Goal: Transaction & Acquisition: Purchase product/service

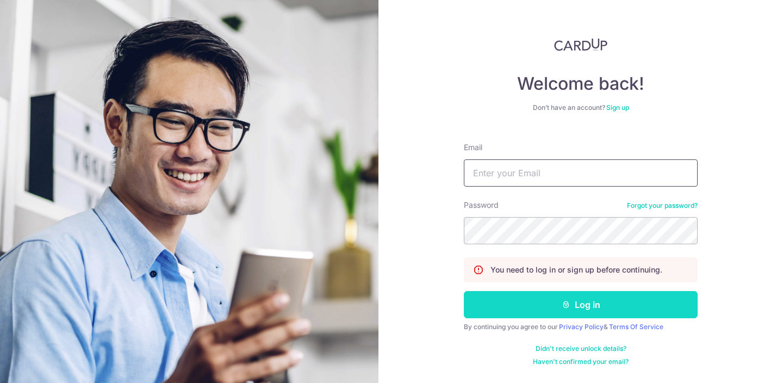
type input "[EMAIL_ADDRESS][DOMAIN_NAME]"
click at [635, 300] on button "Log in" at bounding box center [581, 304] width 234 height 27
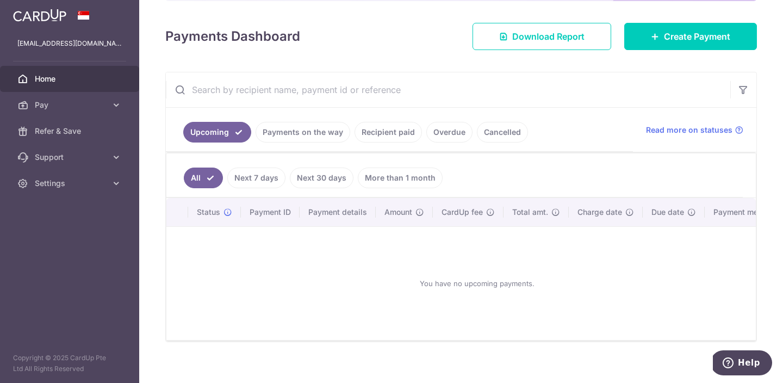
scroll to position [143, 0]
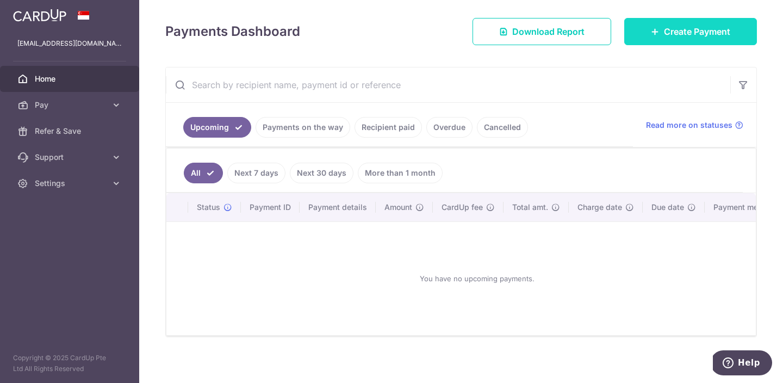
click at [693, 30] on span "Create Payment" at bounding box center [697, 31] width 66 height 13
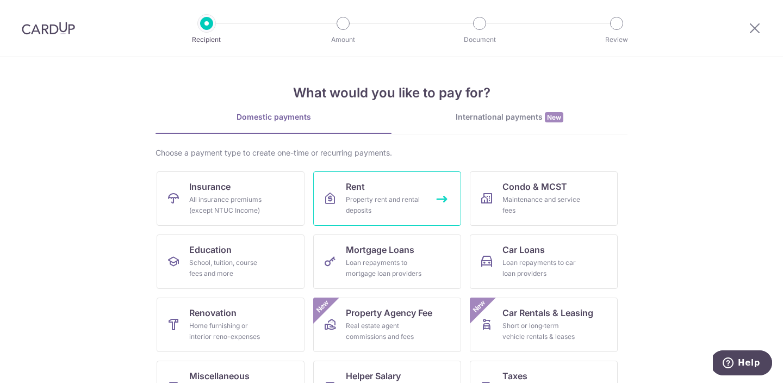
click at [381, 201] on div "Property rent and rental deposits" at bounding box center [385, 205] width 78 height 22
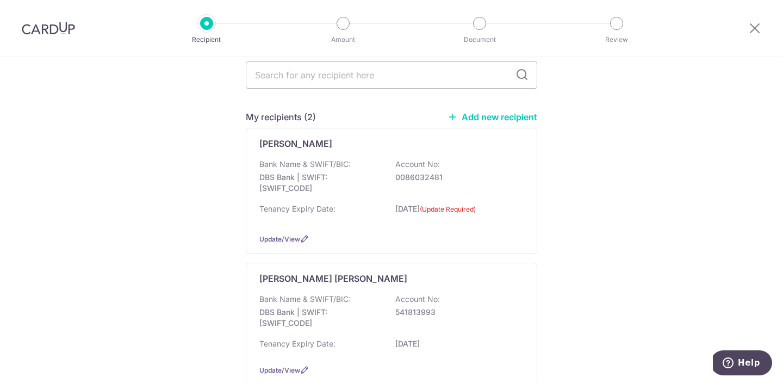
scroll to position [86, 0]
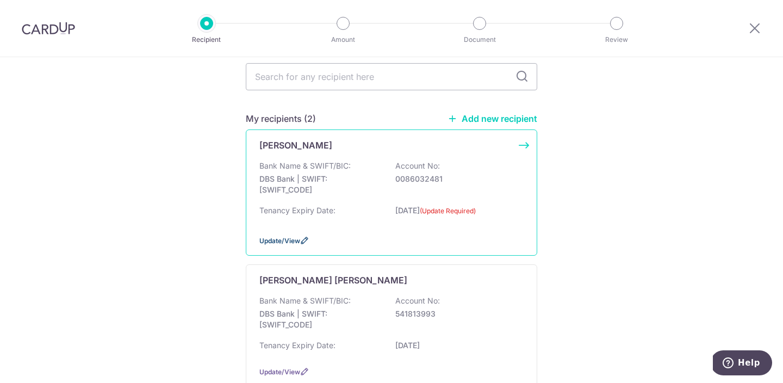
click at [307, 240] on icon at bounding box center [304, 240] width 9 height 9
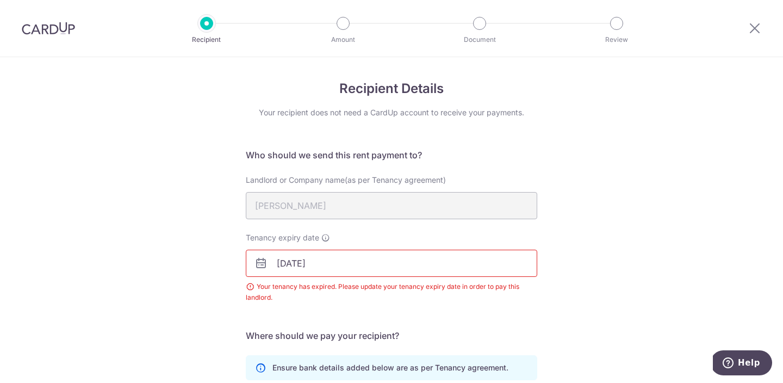
scroll to position [11, 0]
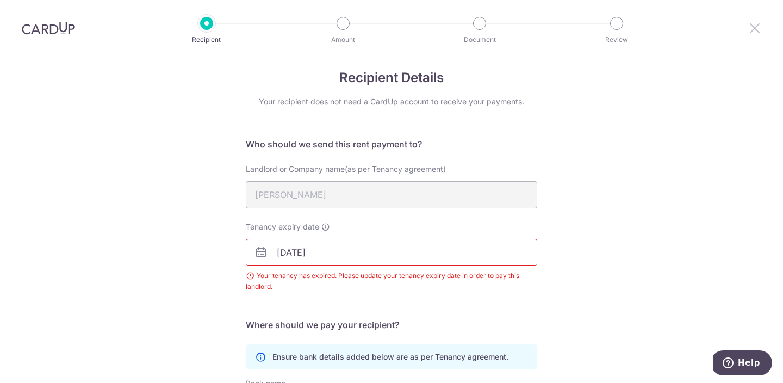
click at [754, 27] on icon at bounding box center [754, 28] width 13 height 14
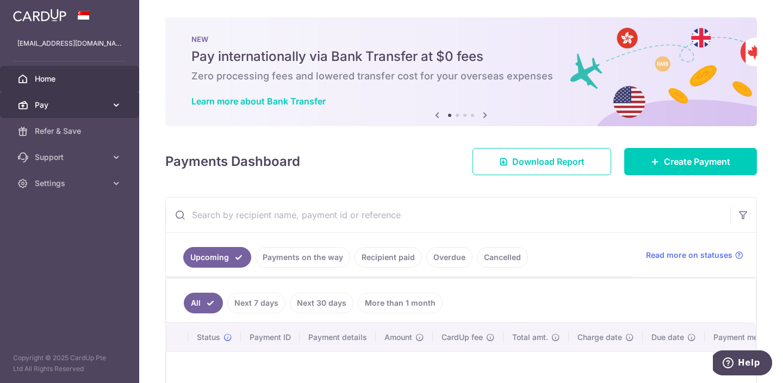
click at [84, 110] on span "Pay" at bounding box center [71, 105] width 72 height 11
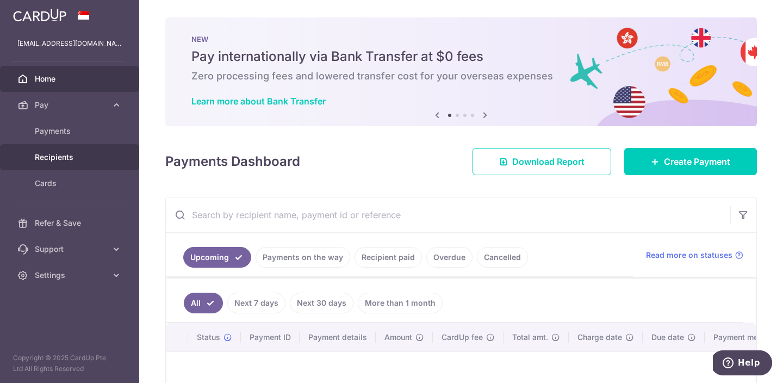
click at [61, 159] on span "Recipients" at bounding box center [71, 157] width 72 height 11
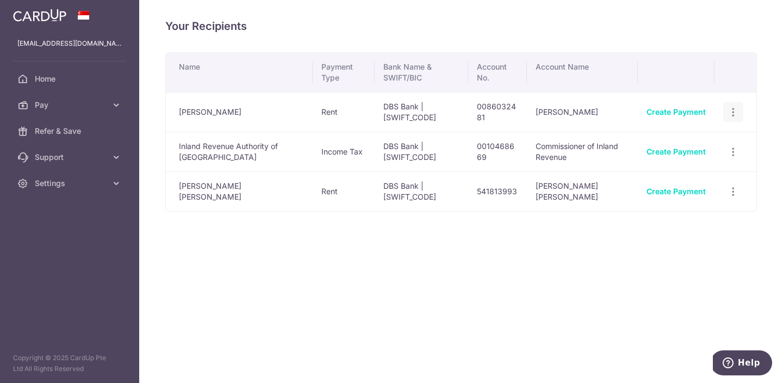
click at [732, 109] on icon "button" at bounding box center [733, 112] width 11 height 11
click at [692, 142] on span "View/Edit" at bounding box center [697, 141] width 74 height 13
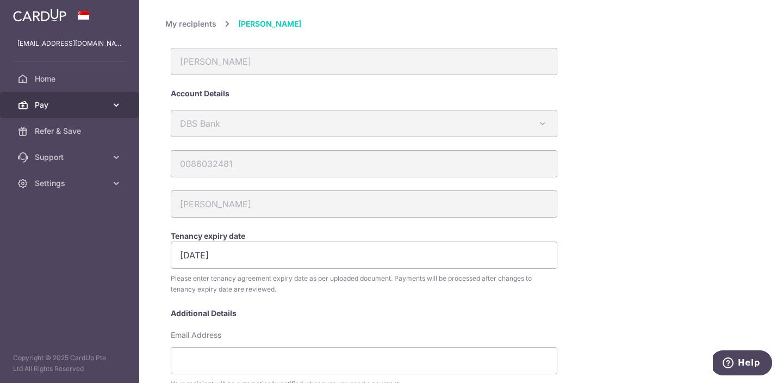
click at [49, 107] on span "Pay" at bounding box center [71, 105] width 72 height 11
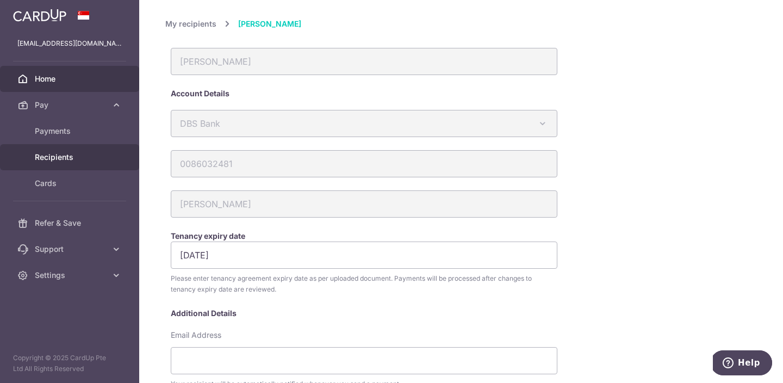
click at [48, 80] on span "Home" at bounding box center [71, 78] width 72 height 11
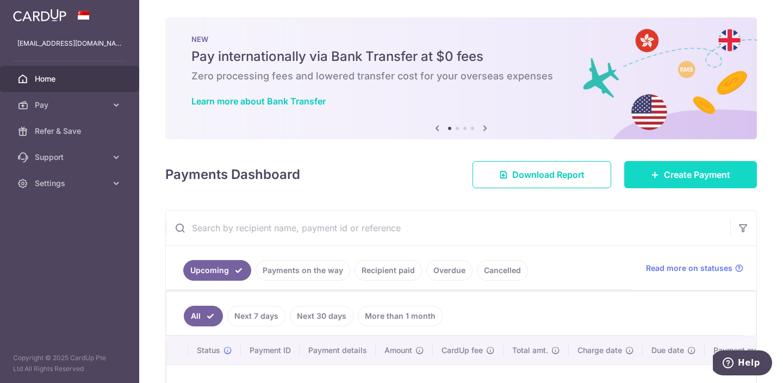
click at [689, 182] on link "Create Payment" at bounding box center [690, 174] width 133 height 27
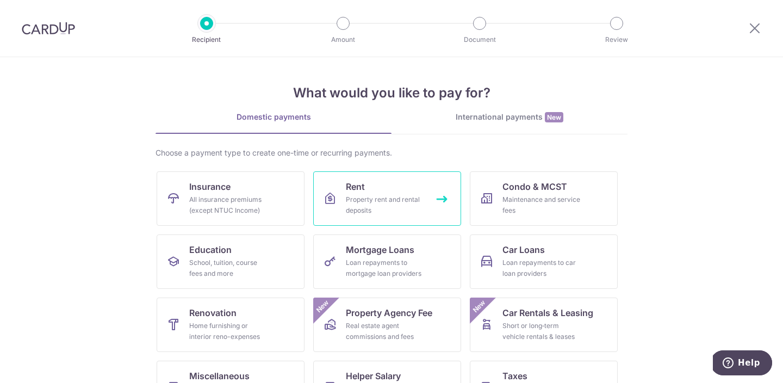
click at [396, 198] on div "Property rent and rental deposits" at bounding box center [385, 205] width 78 height 22
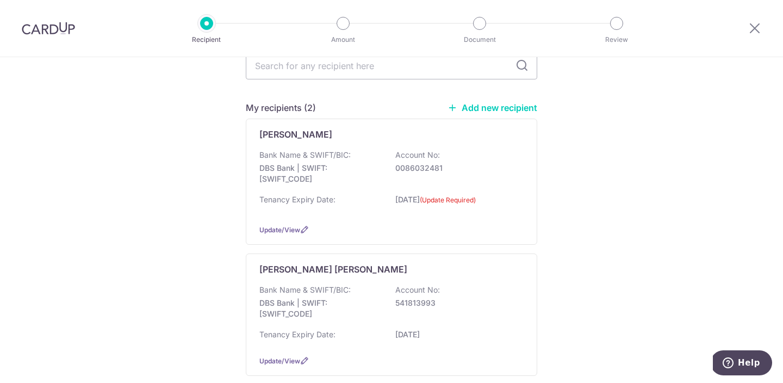
scroll to position [102, 0]
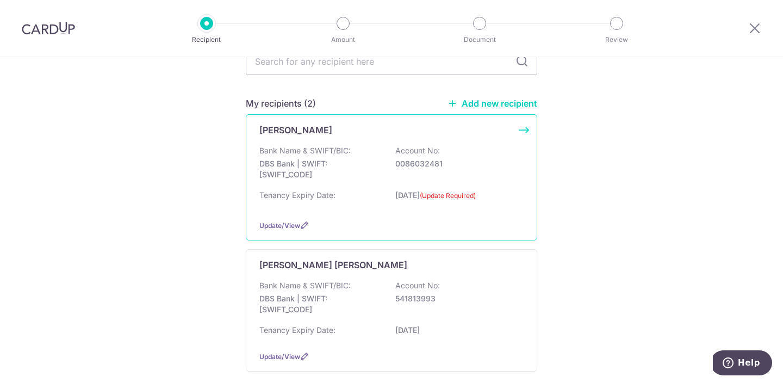
click at [519, 137] on div "[PERSON_NAME] Bank Name & SWIFT/BIC: DBS Bank | SWIFT: [SWIFT_CODE] Account No:…" at bounding box center [392, 177] width 292 height 126
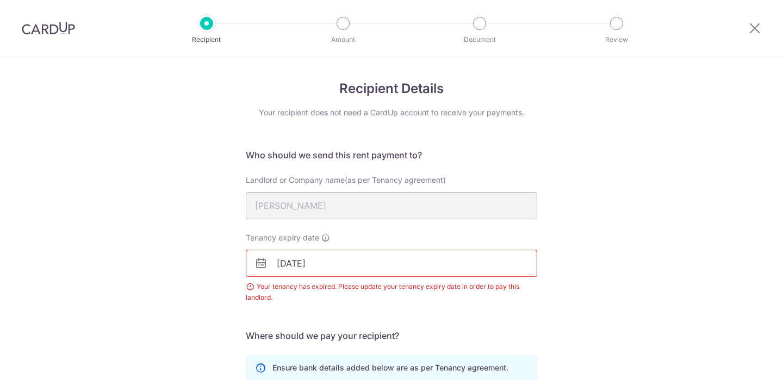
scroll to position [203, 0]
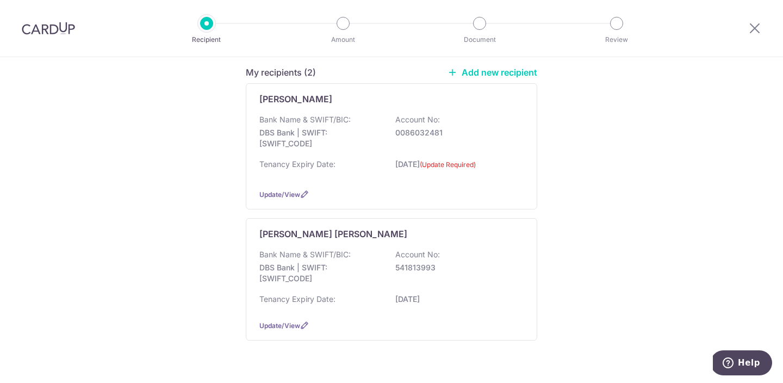
scroll to position [133, 0]
click at [302, 196] on icon at bounding box center [304, 193] width 9 height 9
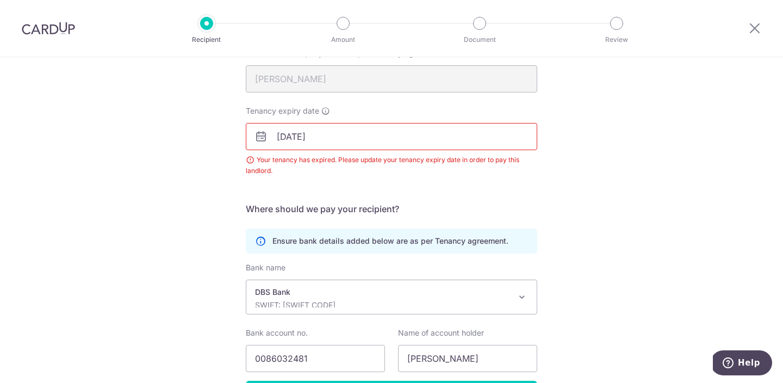
scroll to position [203, 0]
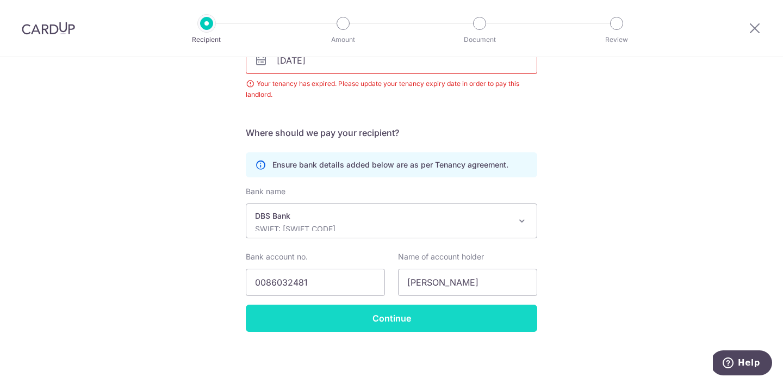
click at [510, 315] on input "Continue" at bounding box center [392, 318] width 292 height 27
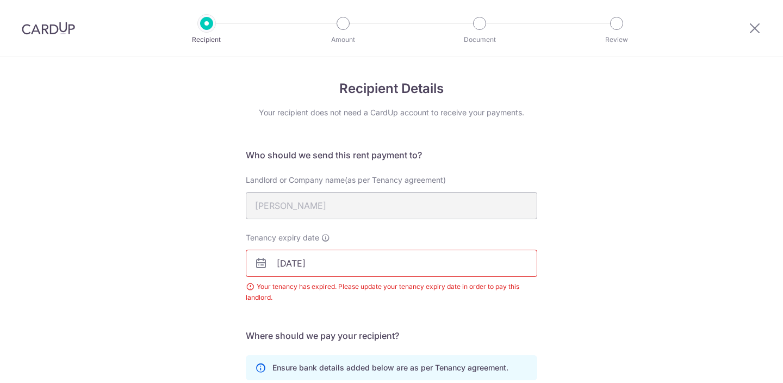
scroll to position [203, 0]
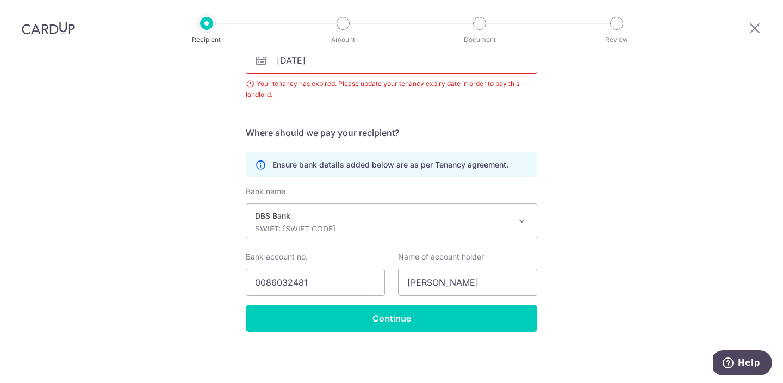
click at [606, 243] on div "Recipient Details Your recipient does not need a CardUp account to receive your…" at bounding box center [391, 118] width 783 height 529
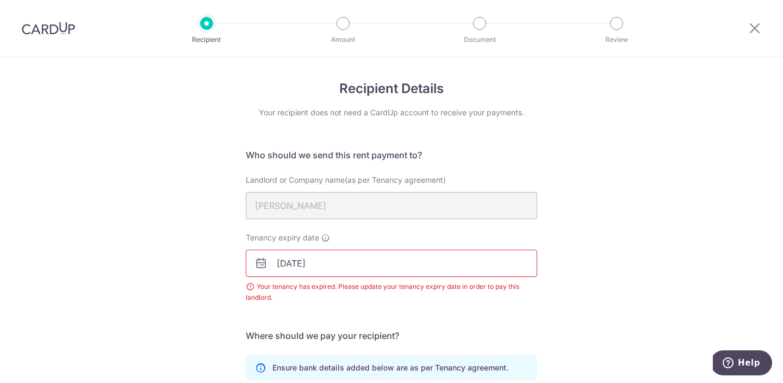
scroll to position [203, 0]
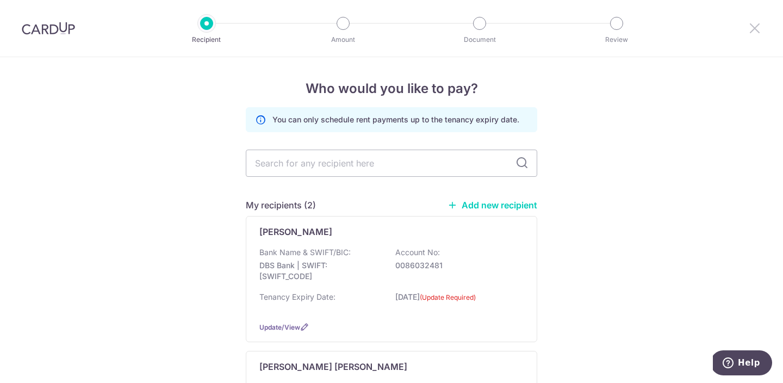
click at [753, 30] on icon at bounding box center [754, 28] width 13 height 14
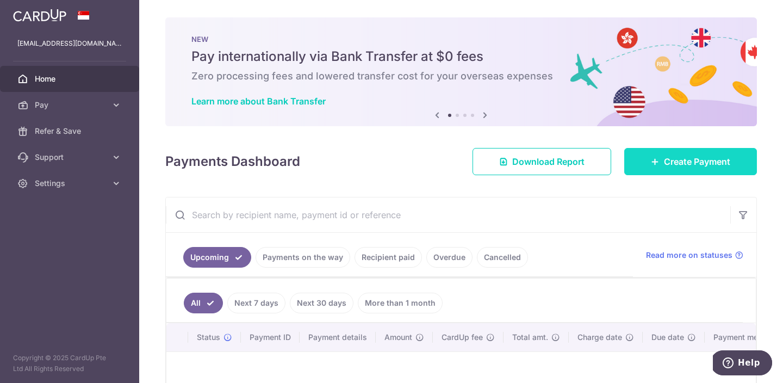
click at [726, 157] on span "Create Payment" at bounding box center [697, 161] width 66 height 13
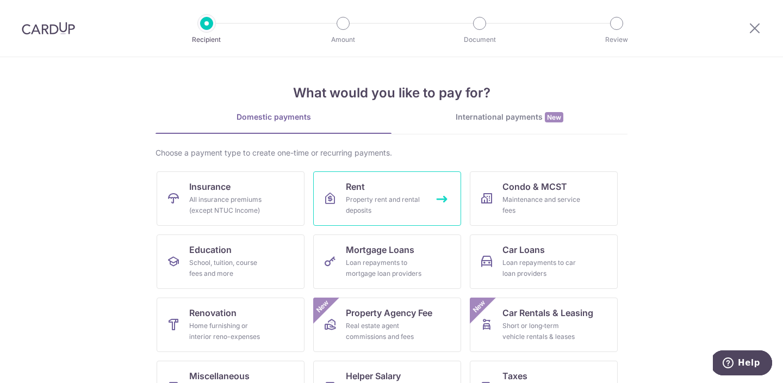
click at [413, 212] on div "Property rent and rental deposits" at bounding box center [385, 205] width 78 height 22
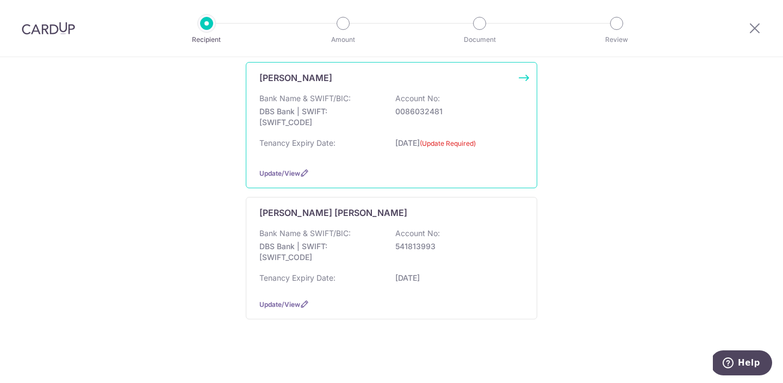
scroll to position [158, 0]
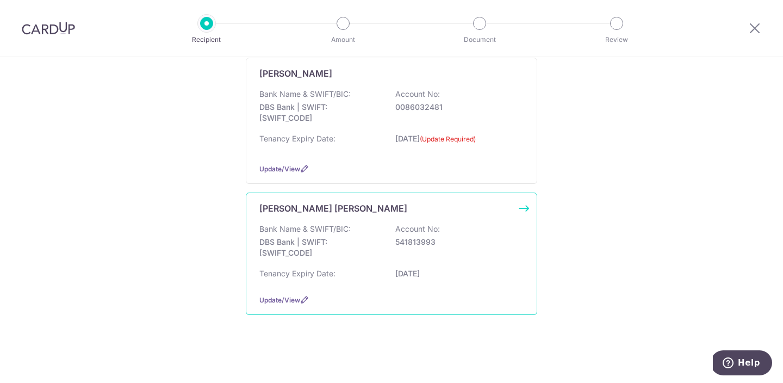
click at [431, 246] on p "541813993" at bounding box center [456, 242] width 122 height 11
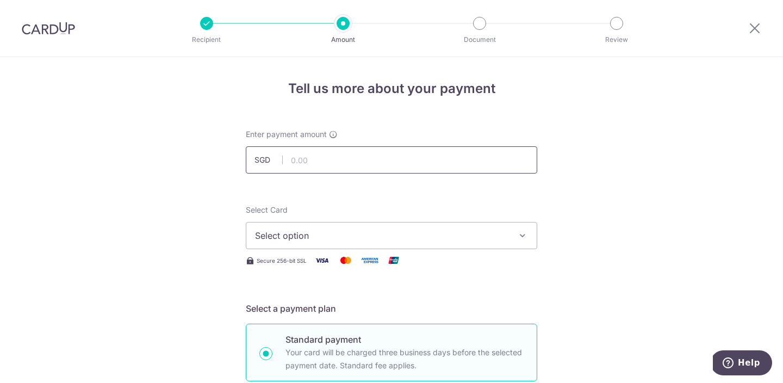
click at [452, 166] on input "text" at bounding box center [392, 159] width 292 height 27
type input "2,800.00"
click at [440, 239] on span "Select option" at bounding box center [381, 235] width 253 height 13
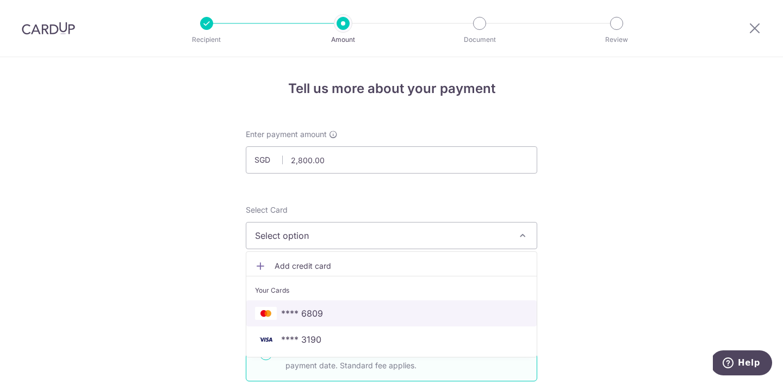
click at [413, 311] on span "**** 6809" at bounding box center [391, 313] width 273 height 13
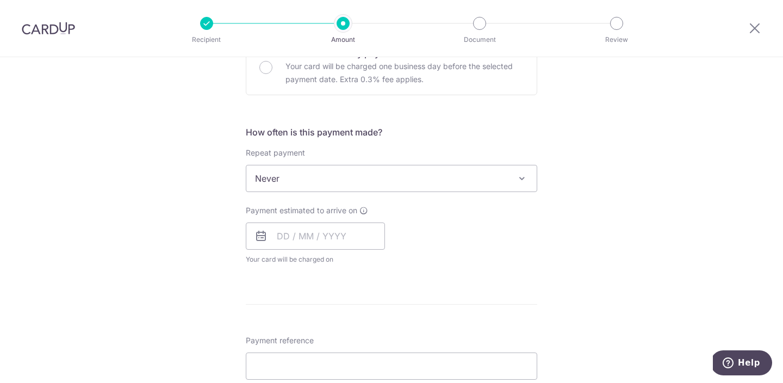
scroll to position [355, 0]
click at [513, 181] on span "Never" at bounding box center [391, 176] width 290 height 26
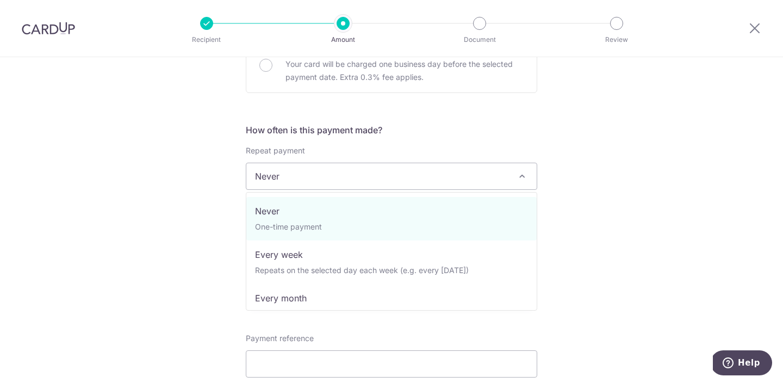
click at [430, 184] on span "Never" at bounding box center [391, 176] width 290 height 26
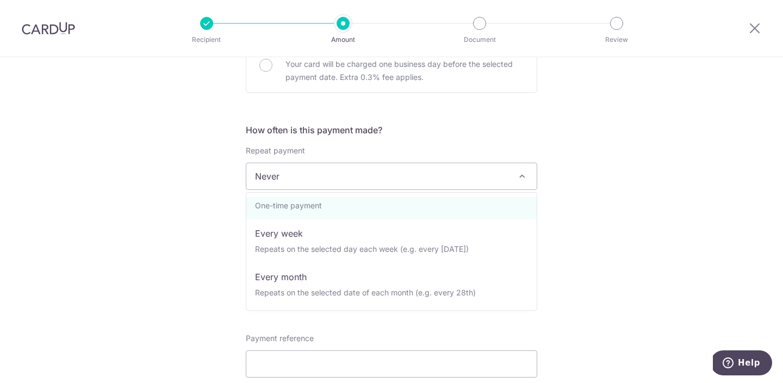
scroll to position [24, 0]
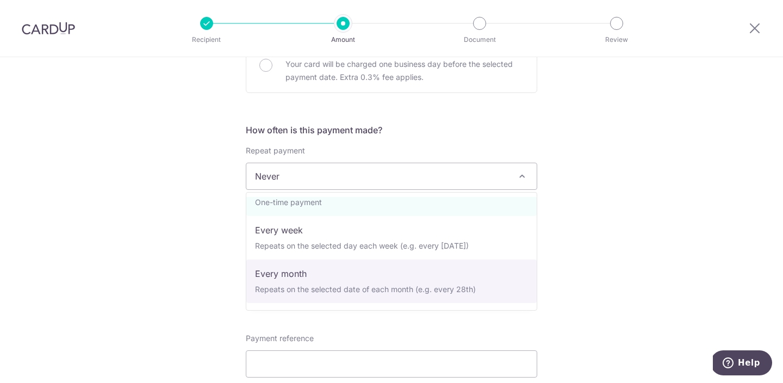
select select "3"
type input "05/09/2026"
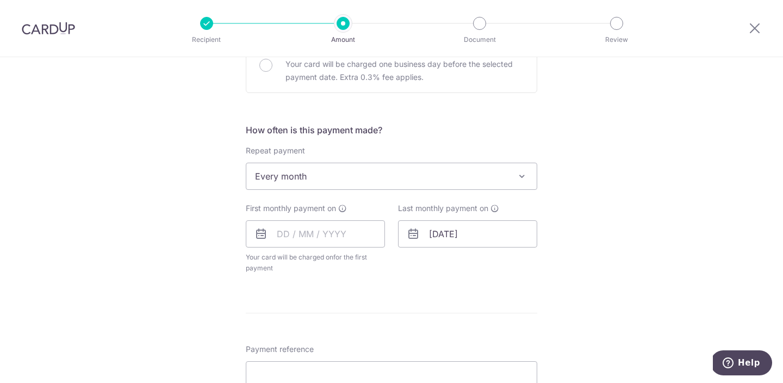
click at [262, 239] on icon at bounding box center [261, 233] width 13 height 13
click at [261, 231] on icon at bounding box center [261, 233] width 13 height 13
click at [295, 230] on input "text" at bounding box center [315, 233] width 139 height 27
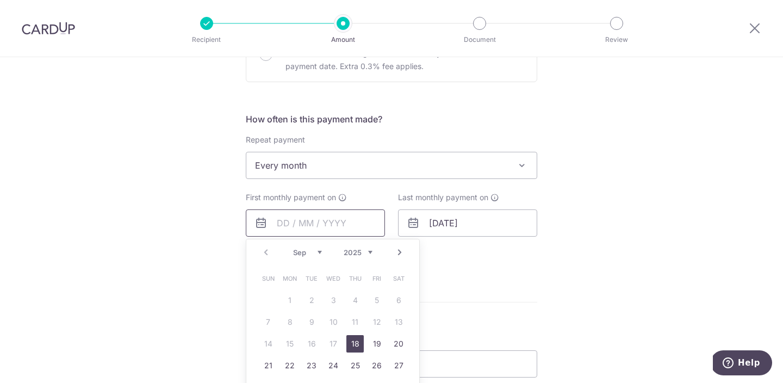
scroll to position [367, 0]
click at [396, 251] on link "Next" at bounding box center [399, 250] width 13 height 13
click at [396, 296] on link "4" at bounding box center [398, 298] width 17 height 17
type input "04/10/2025"
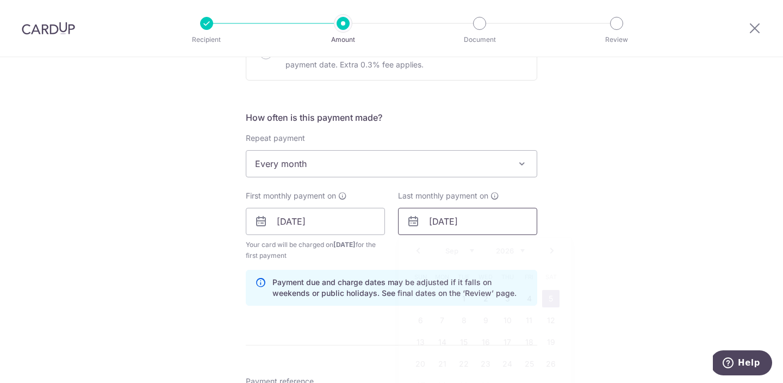
click at [448, 224] on input "05/09/2026" at bounding box center [467, 221] width 139 height 27
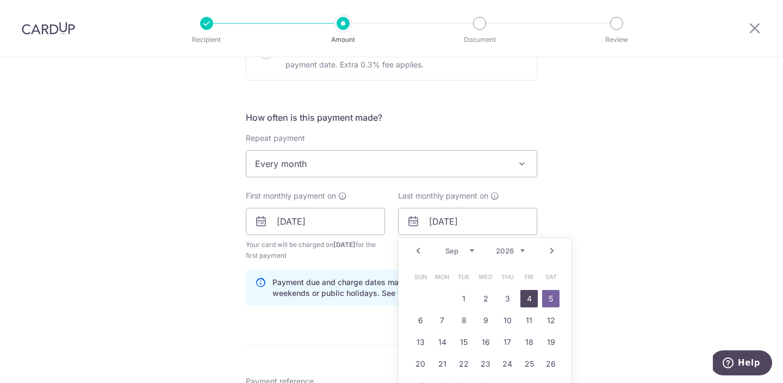
click at [525, 299] on link "4" at bounding box center [528, 298] width 17 height 17
type input "04/09/2026"
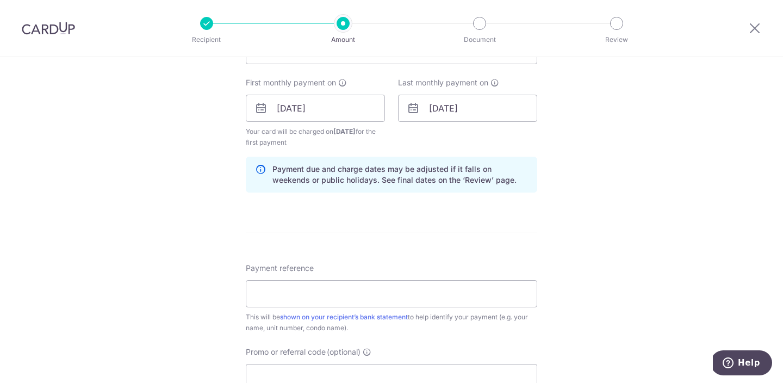
scroll to position [484, 0]
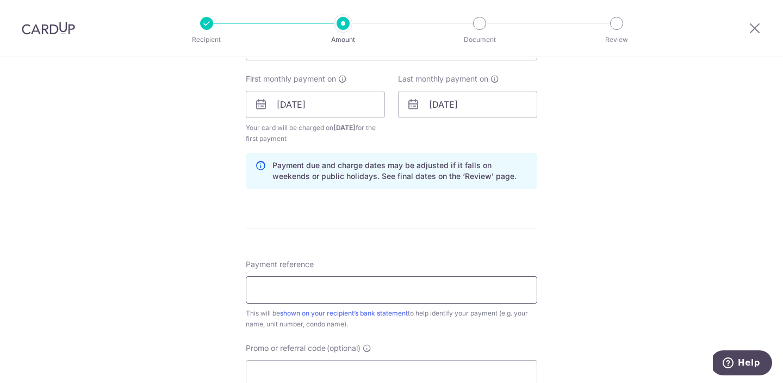
click at [423, 298] on input "Payment reference" at bounding box center [392, 289] width 292 height 27
type input "RENT-111895-560127"
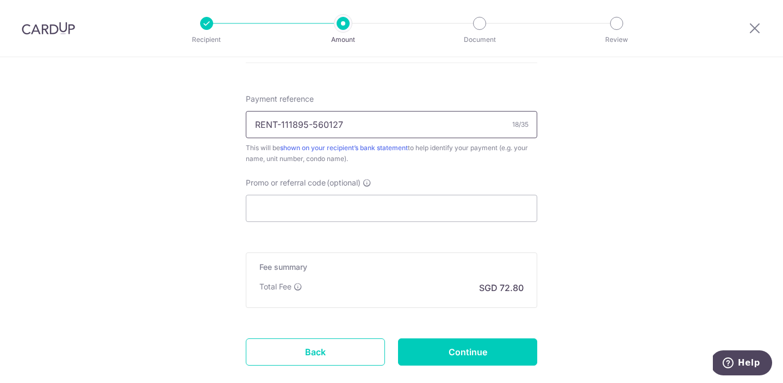
scroll to position [666, 0]
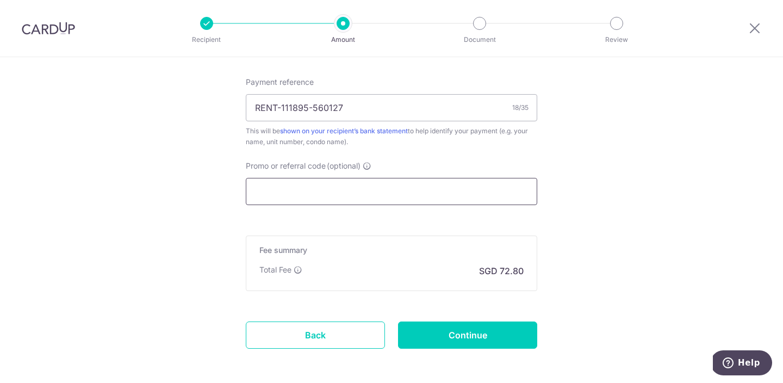
click at [487, 187] on input "Promo or referral code (optional)" at bounding box center [392, 191] width 292 height 27
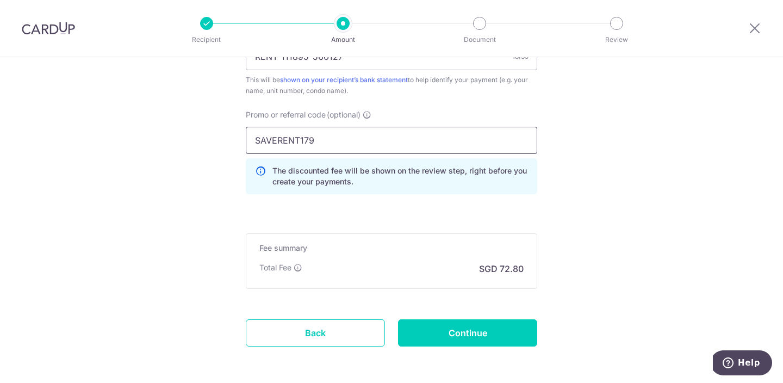
scroll to position [749, 0]
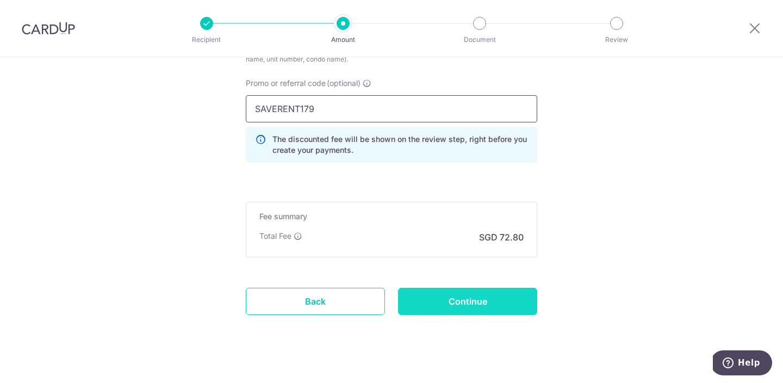
type input "SAVERENT179"
click at [488, 311] on input "Continue" at bounding box center [467, 301] width 139 height 27
type input "Create Schedule"
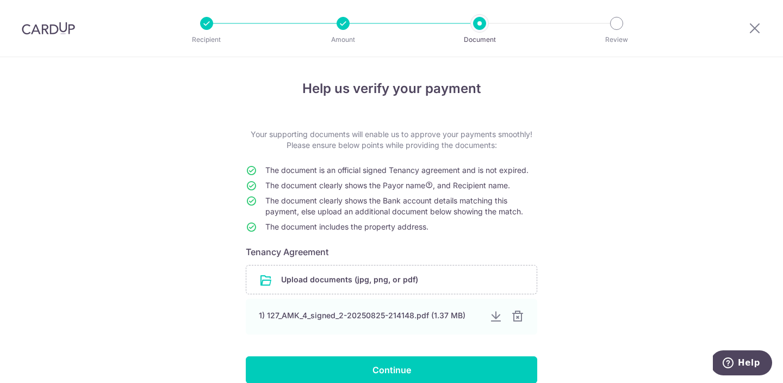
scroll to position [67, 0]
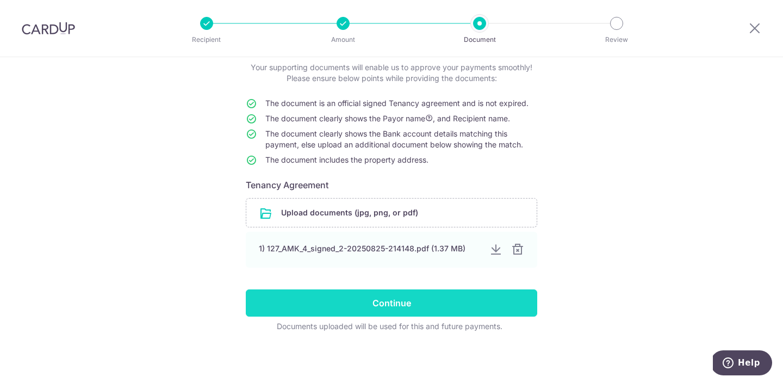
click at [486, 296] on input "Continue" at bounding box center [392, 302] width 292 height 27
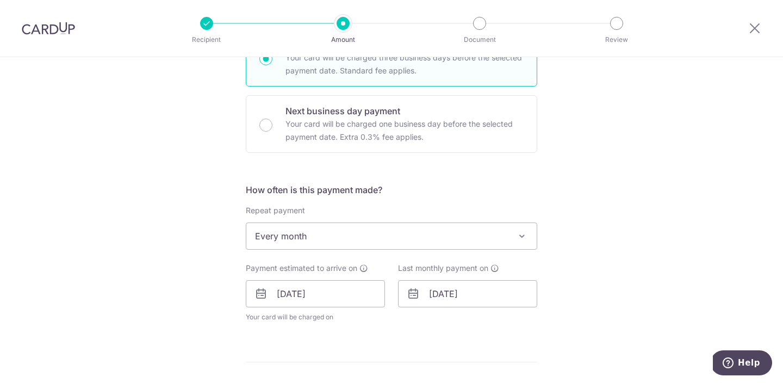
scroll to position [289, 0]
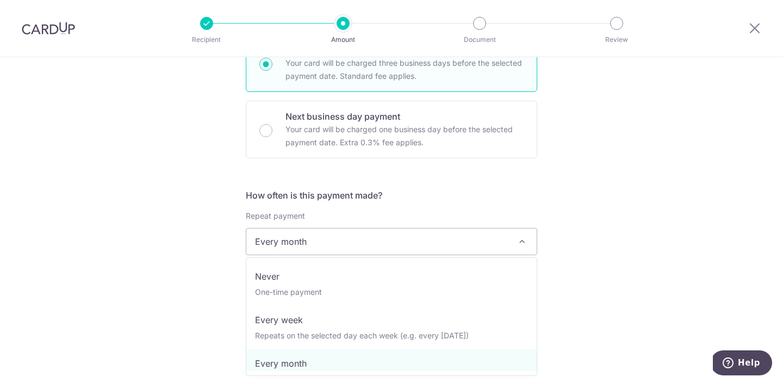
click at [370, 245] on span "Every month" at bounding box center [391, 241] width 290 height 26
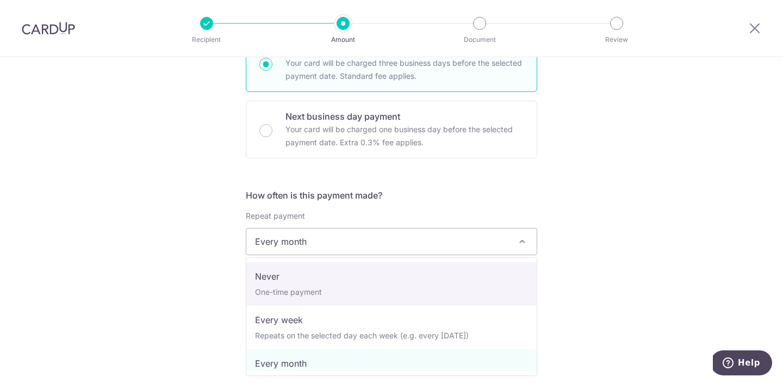
select select "1"
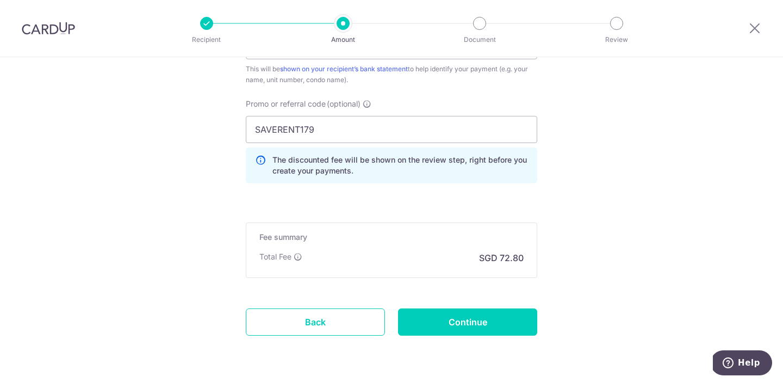
scroll to position [752, 0]
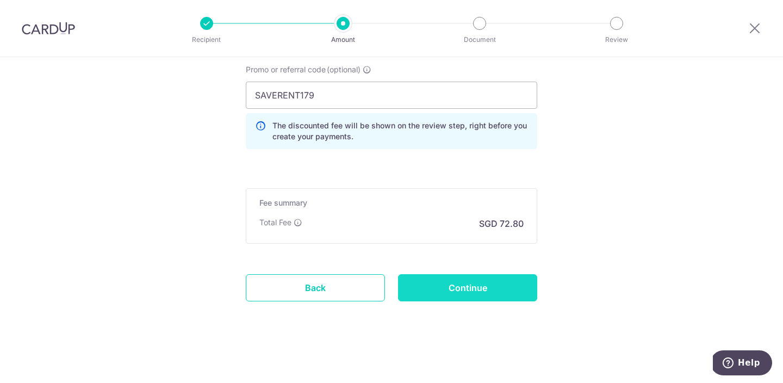
click at [500, 290] on input "Continue" at bounding box center [467, 287] width 139 height 27
type input "Update Schedule"
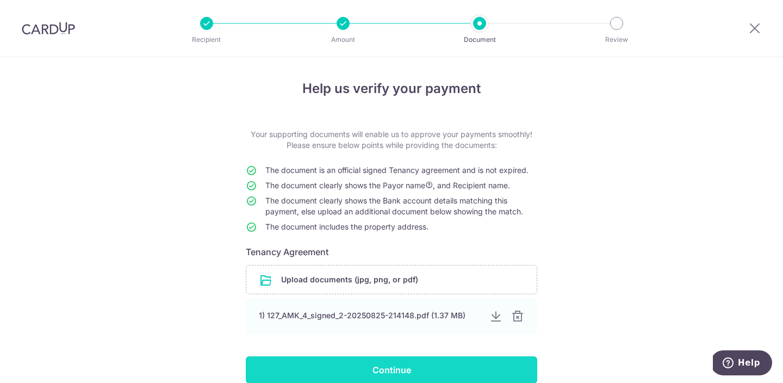
click at [449, 365] on input "Continue" at bounding box center [392, 369] width 292 height 27
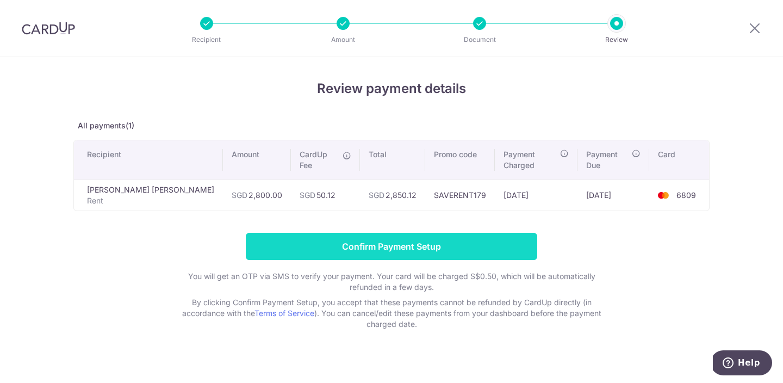
click at [487, 238] on input "Confirm Payment Setup" at bounding box center [392, 246] width 292 height 27
